Goal: Navigation & Orientation: Find specific page/section

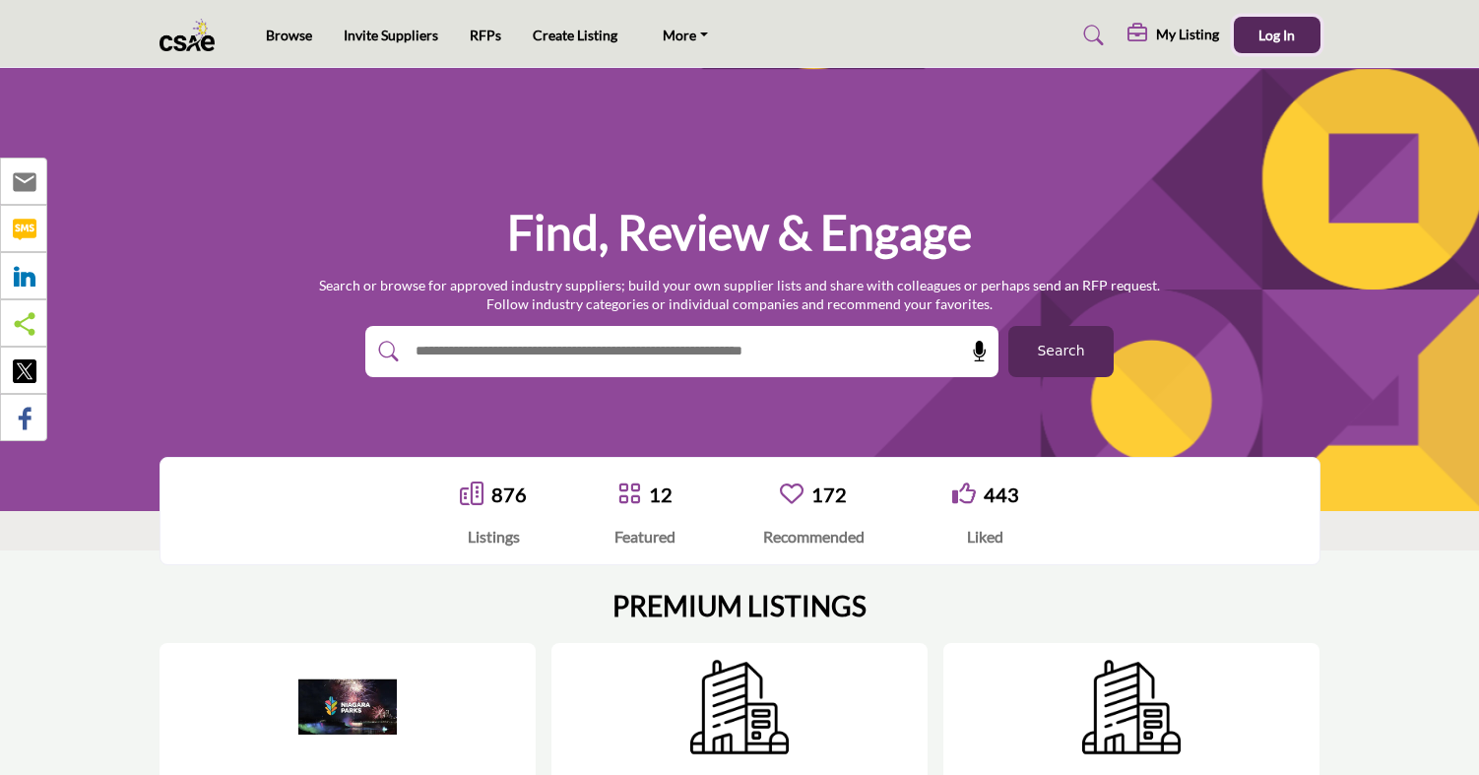
click at [1272, 36] on span "Log In" at bounding box center [1276, 35] width 36 height 17
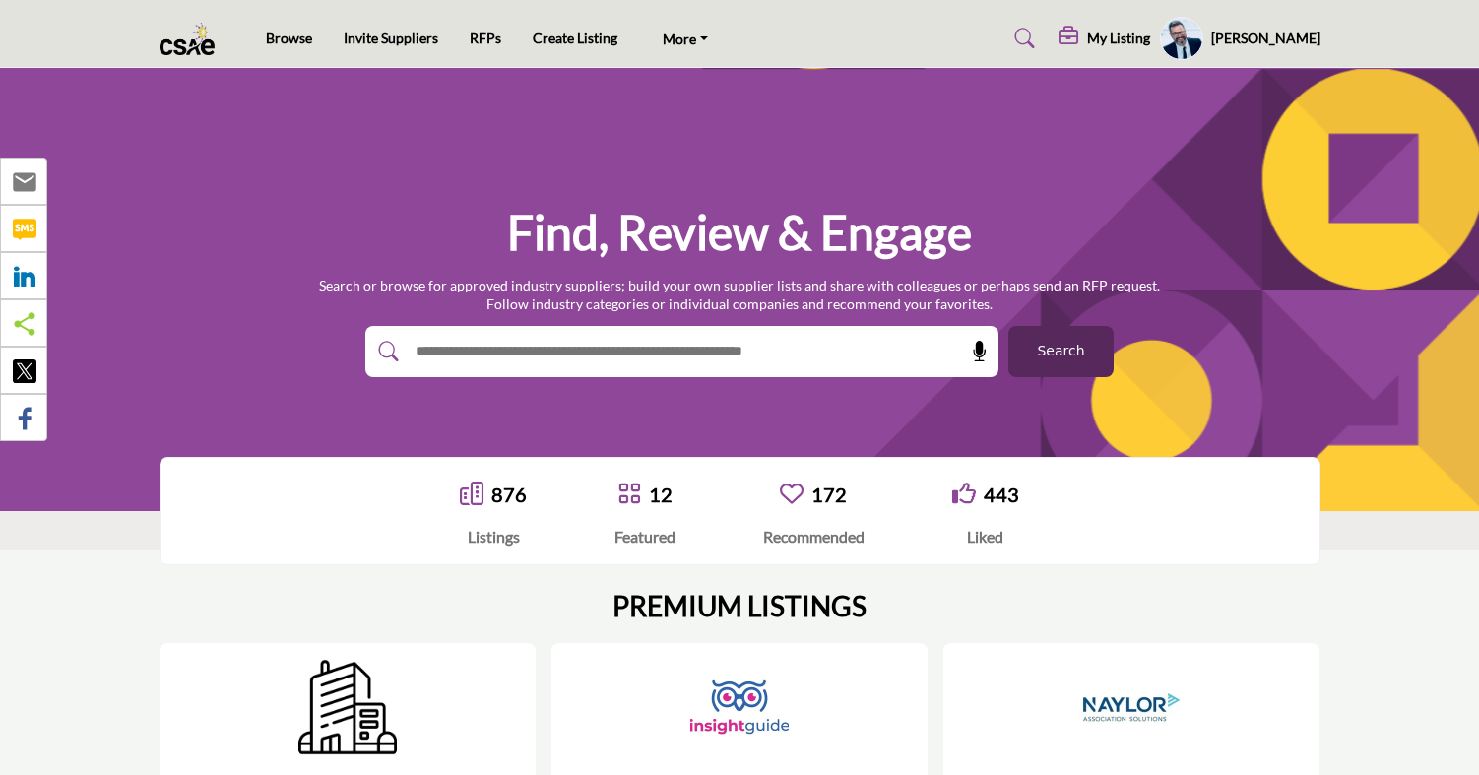
click at [1284, 40] on h5 "[PERSON_NAME]" at bounding box center [1265, 39] width 109 height 20
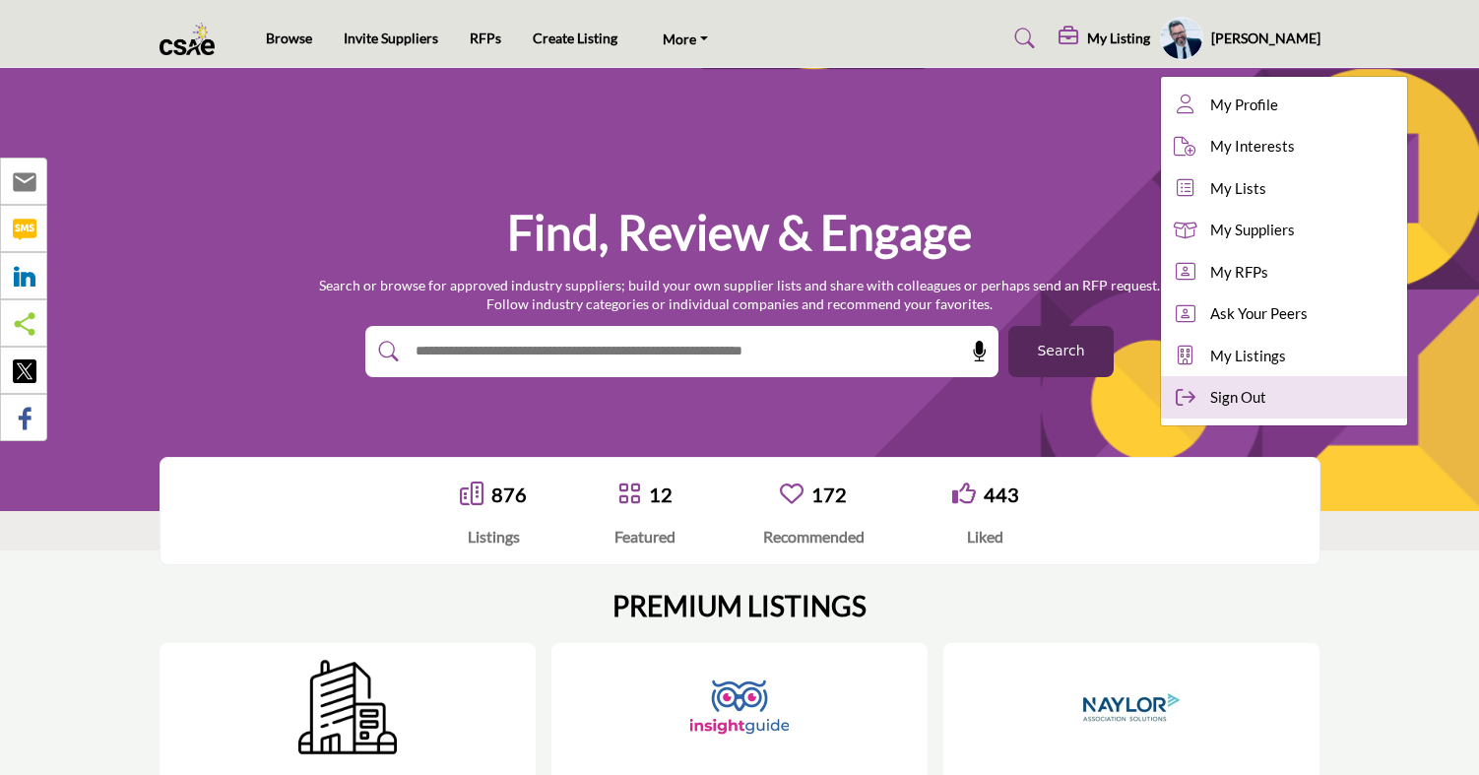
click at [1266, 401] on span "Sign Out" at bounding box center [1238, 397] width 56 height 23
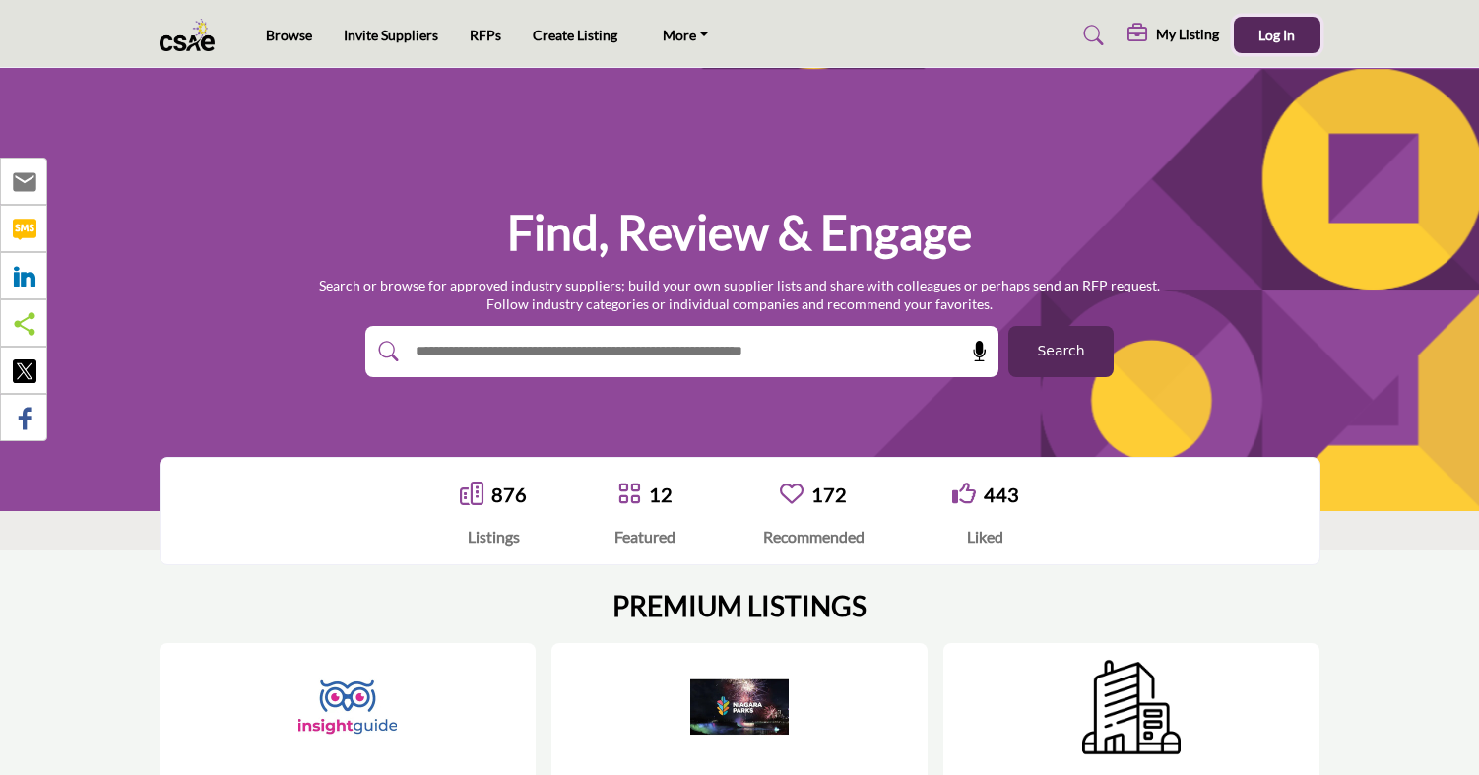
click at [1276, 33] on span "Log In" at bounding box center [1276, 35] width 36 height 17
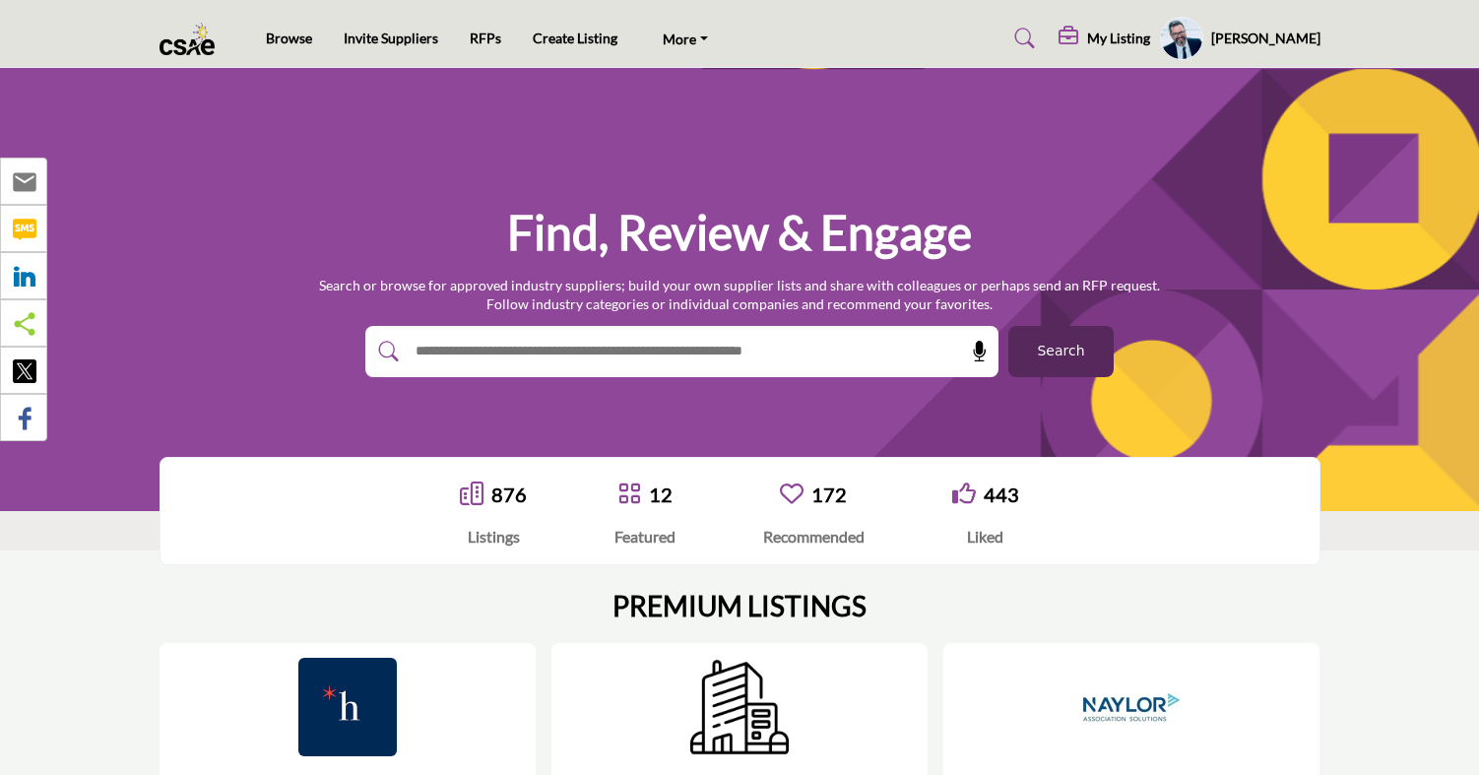
click at [1300, 34] on h5 "Jeff Horne" at bounding box center [1265, 39] width 109 height 20
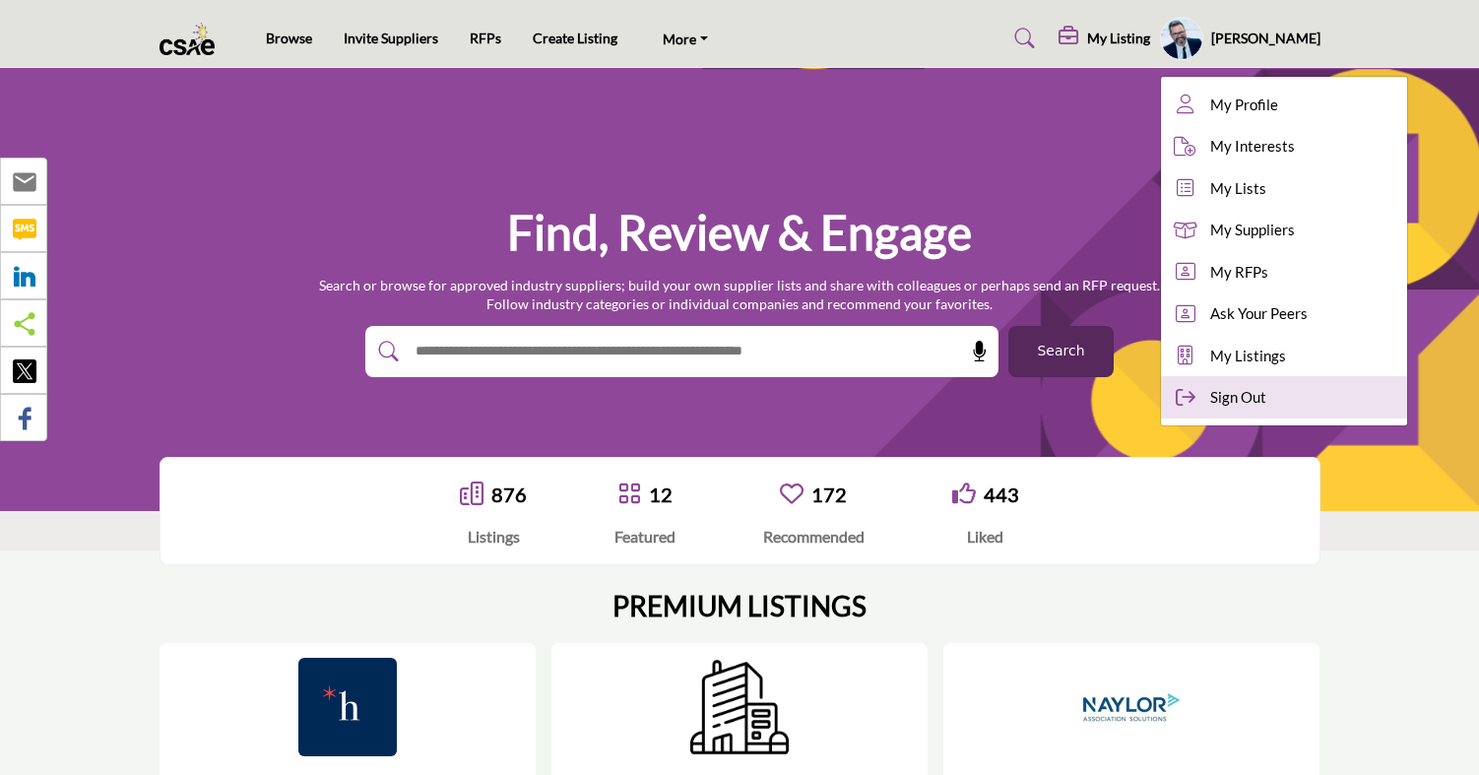
click at [1266, 393] on span "Sign Out" at bounding box center [1238, 397] width 56 height 23
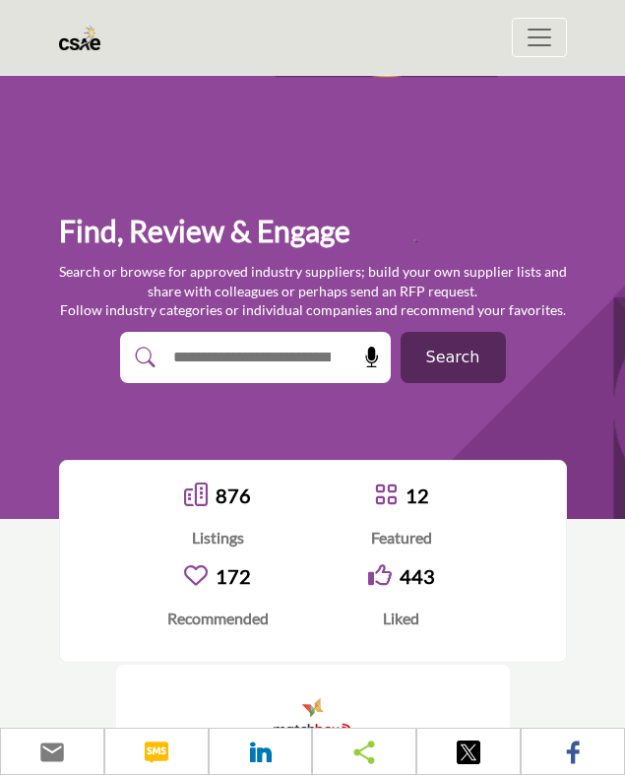
click at [194, 32] on div "Browse Invite Suppliers RFPs Create Listing More" at bounding box center [313, 37] width 532 height 39
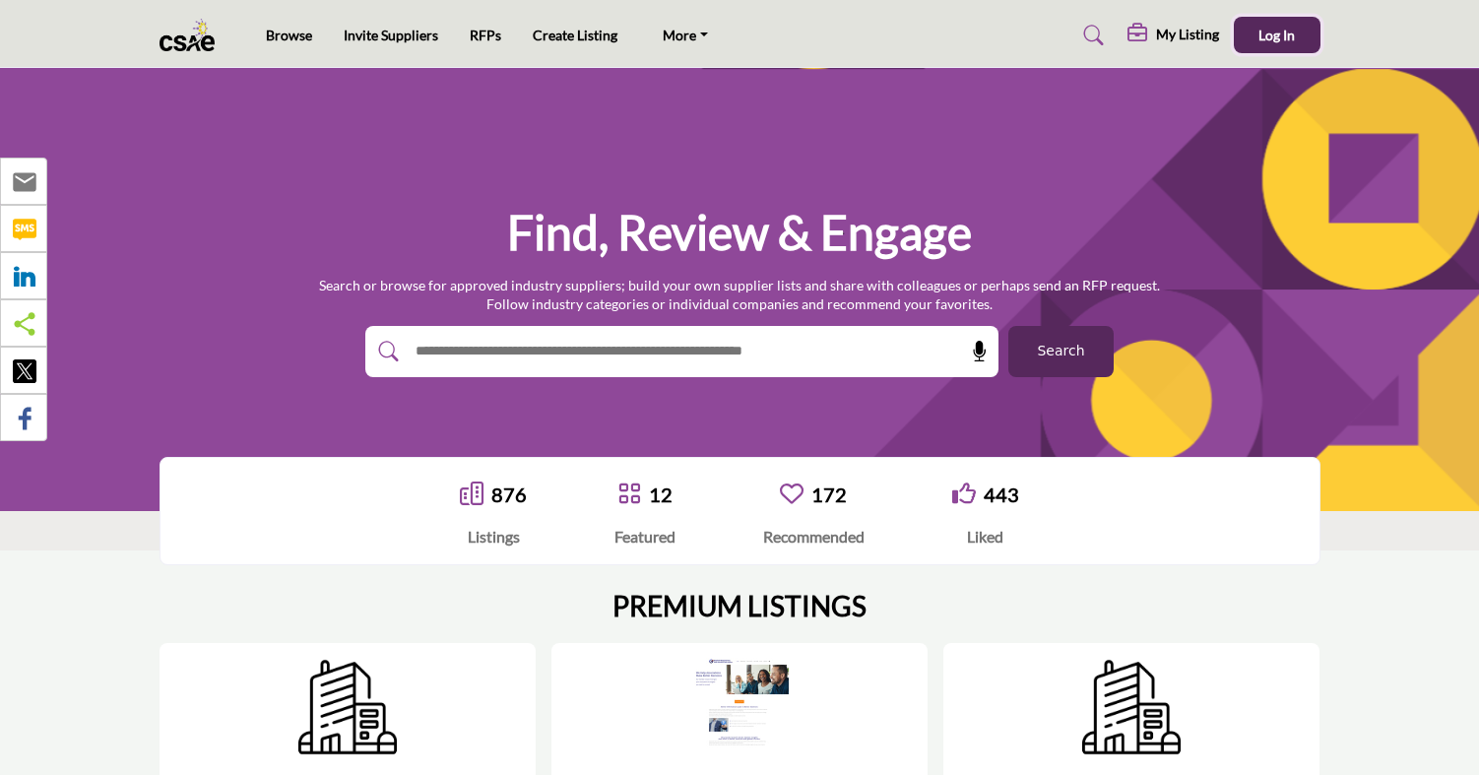
click at [1279, 37] on span "Log In" at bounding box center [1276, 35] width 36 height 17
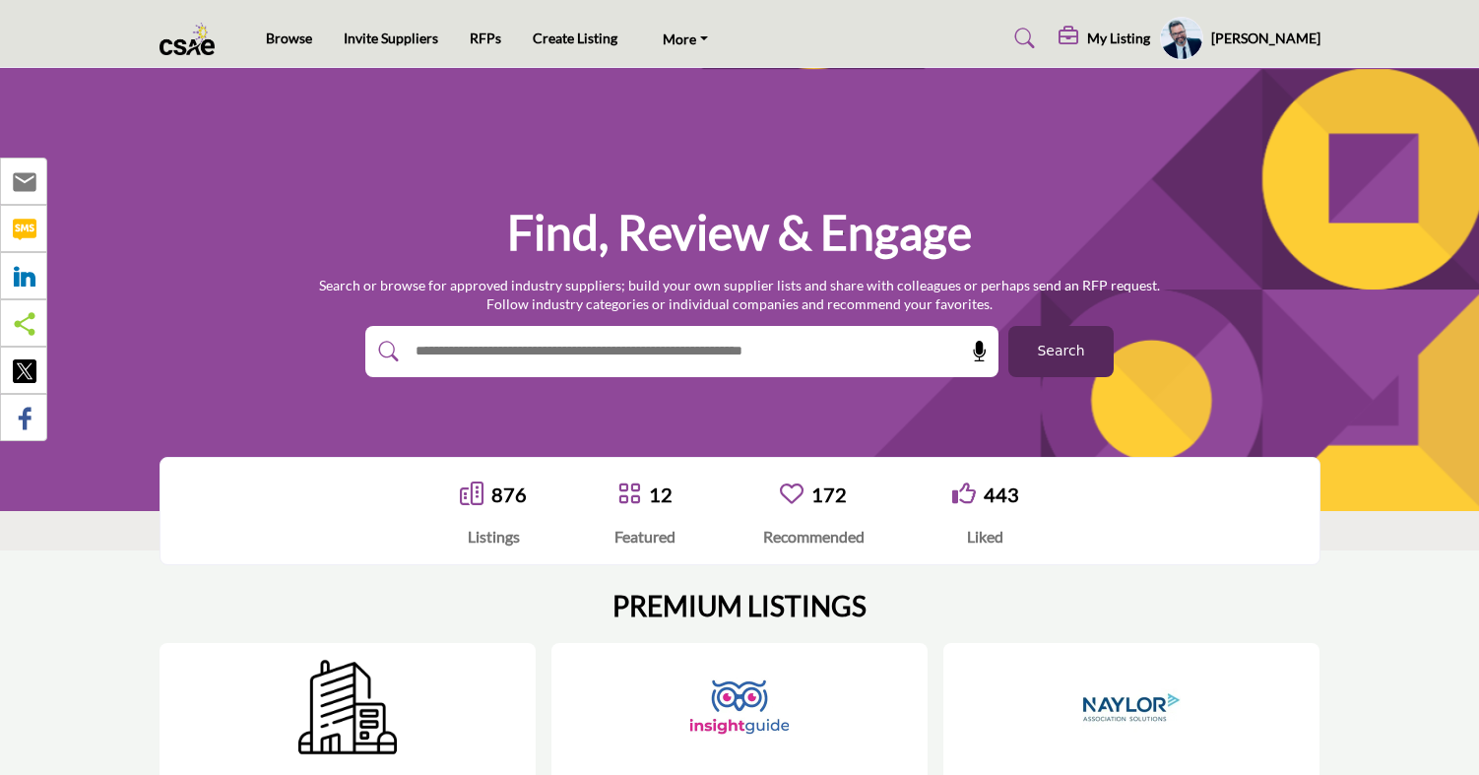
click at [1288, 37] on h5 "Jeff Horne" at bounding box center [1265, 39] width 109 height 20
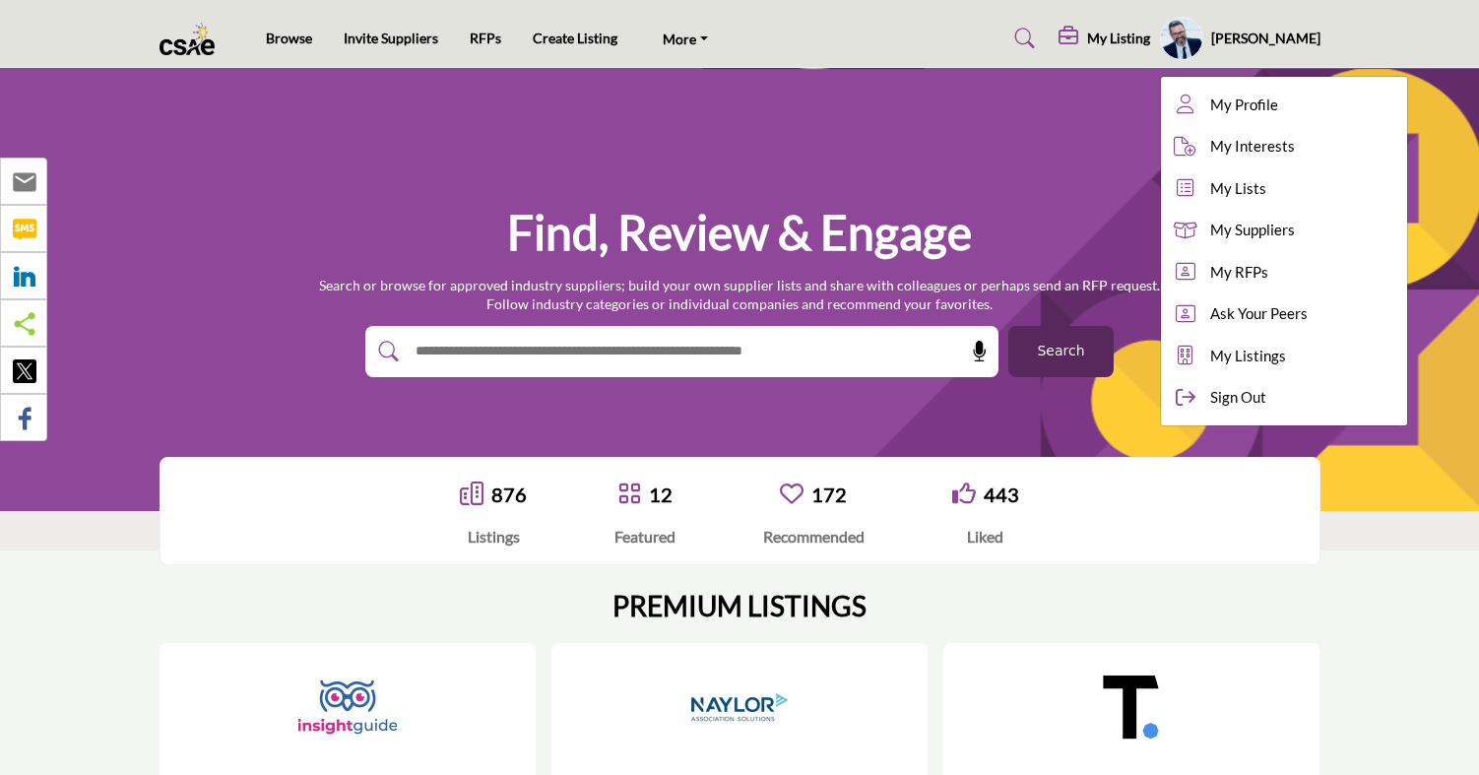
click at [1266, 389] on span "Sign Out" at bounding box center [1238, 397] width 56 height 23
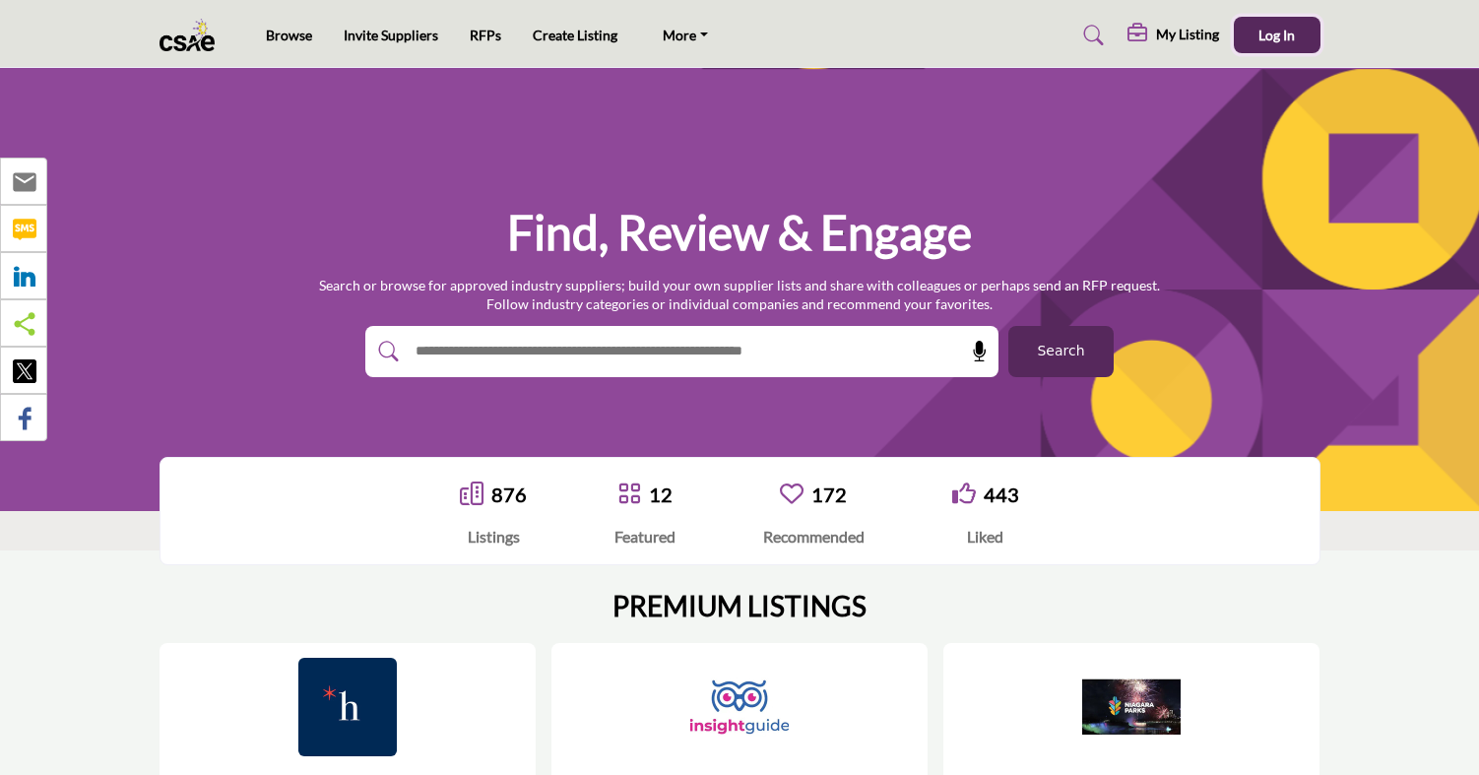
click at [1270, 35] on span "Log In" at bounding box center [1276, 35] width 36 height 17
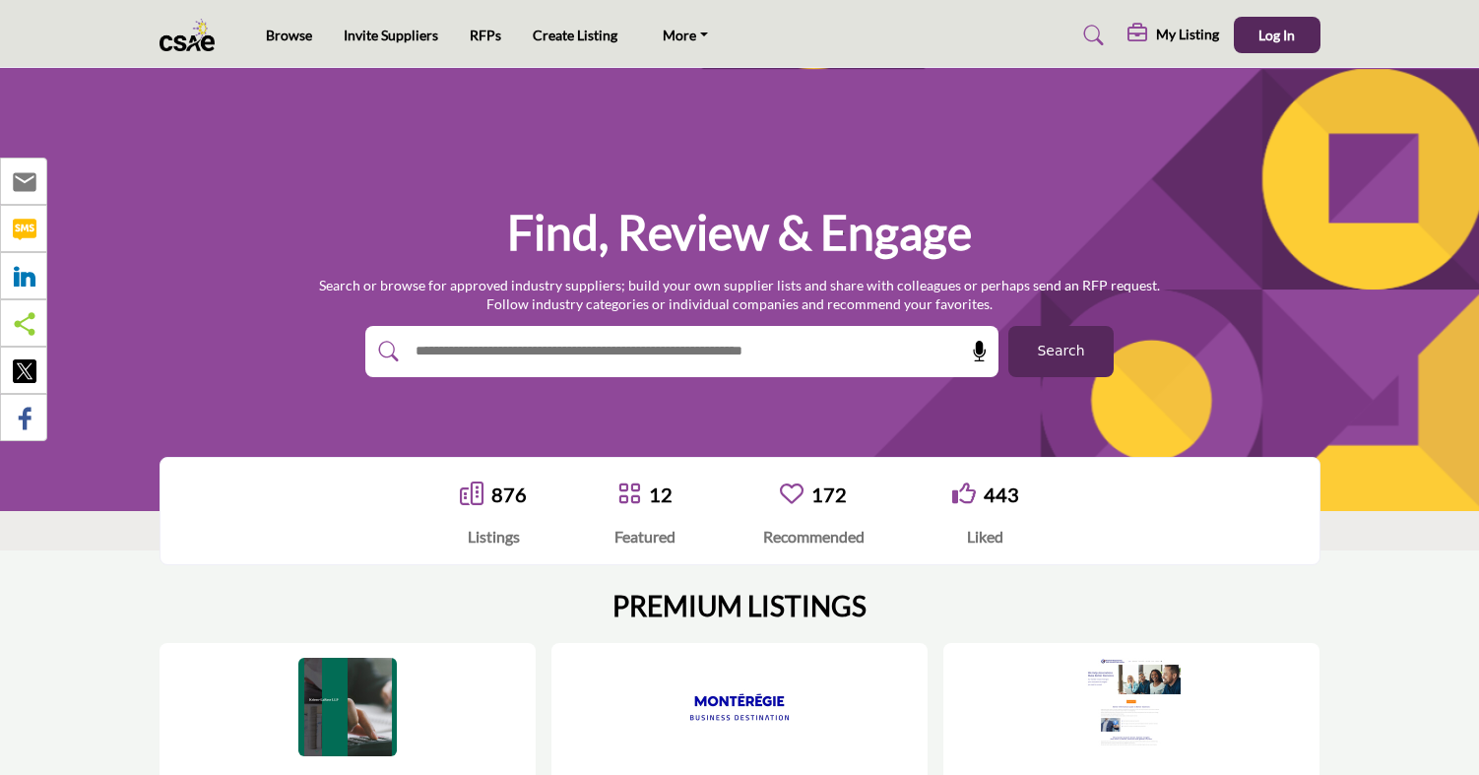
click at [168, 217] on div "Find, Review & Engage Search or browse for approved industry suppliers; build y…" at bounding box center [739, 289] width 1161 height 175
